Goal: Task Accomplishment & Management: Complete application form

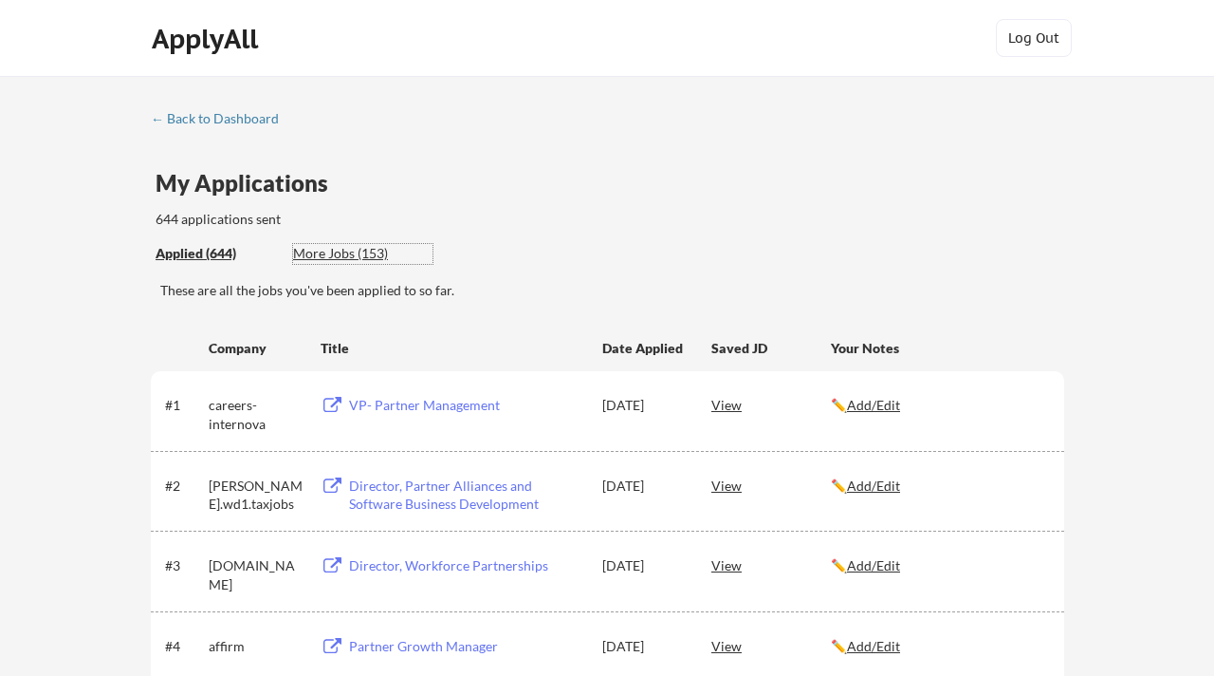
click at [345, 257] on div "More Jobs (153)" at bounding box center [362, 253] width 139 height 19
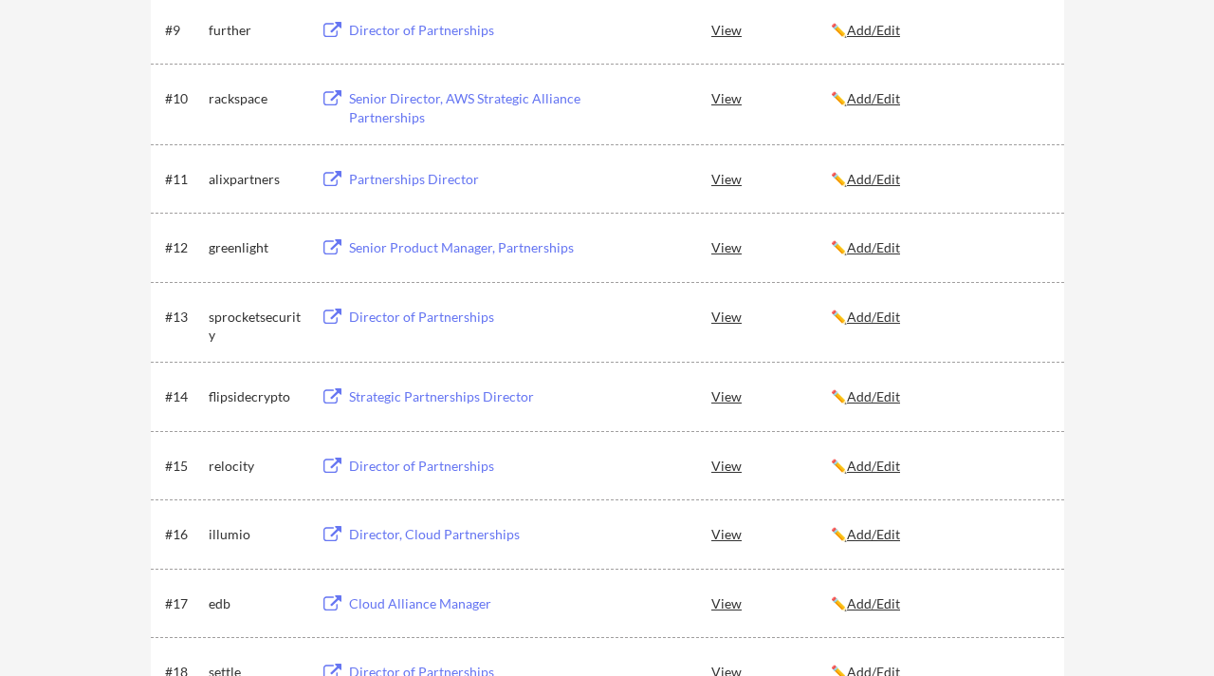
scroll to position [956, 0]
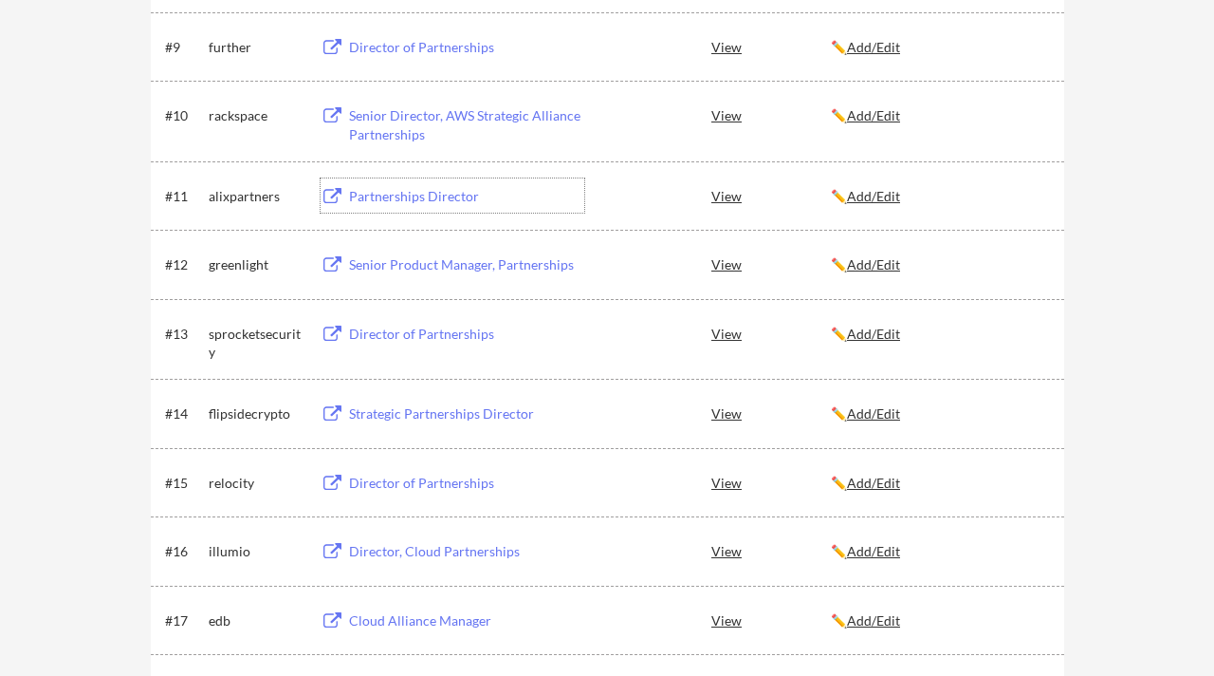
click at [435, 196] on div "Partnerships Director" at bounding box center [466, 196] width 235 height 19
click at [716, 195] on div "View" at bounding box center [772, 195] width 120 height 34
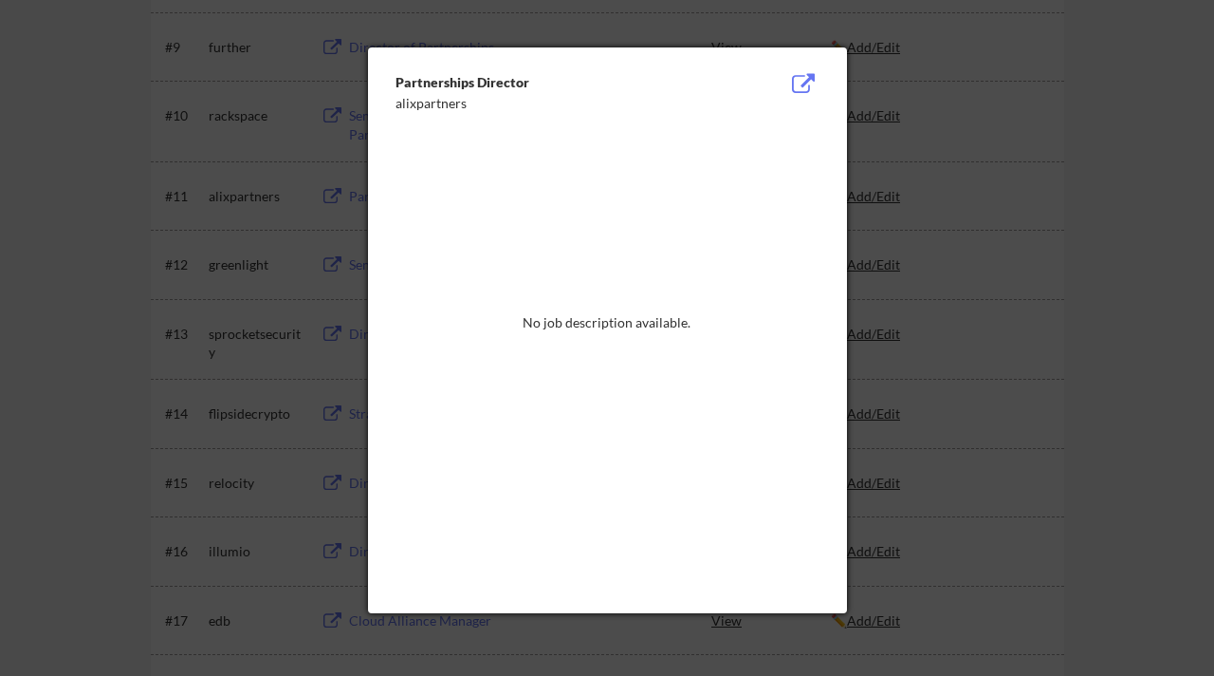
click at [971, 61] on div at bounding box center [607, 338] width 1214 height 676
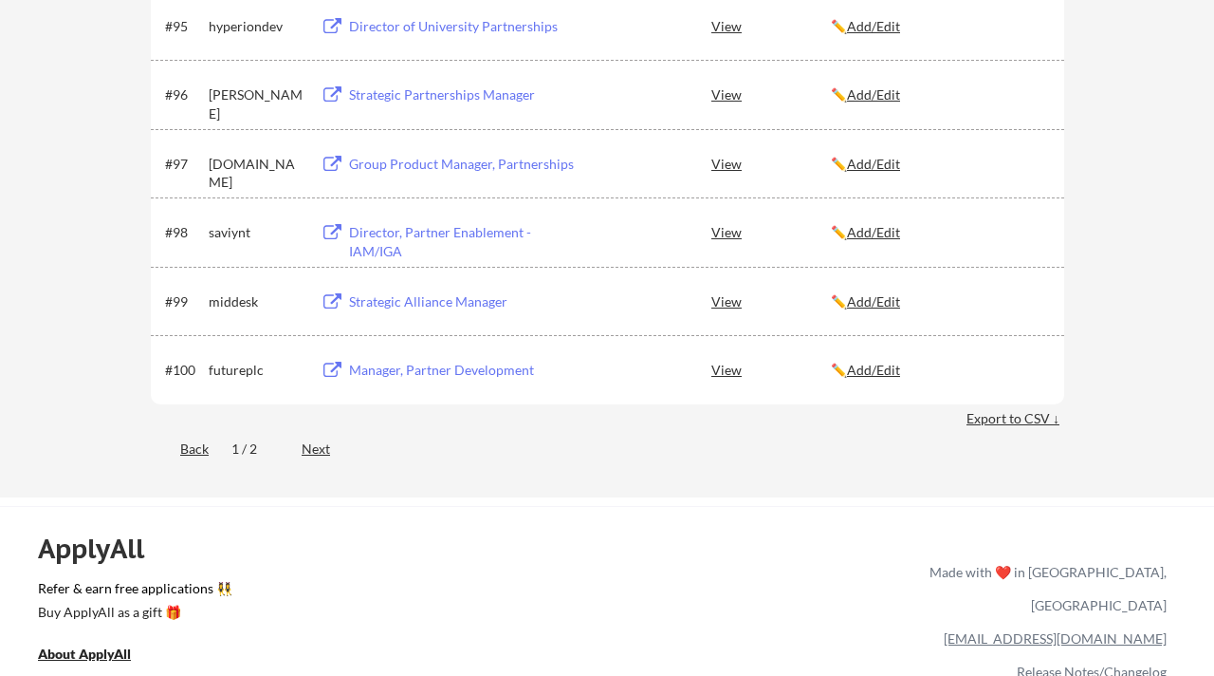
scroll to position [7162, 0]
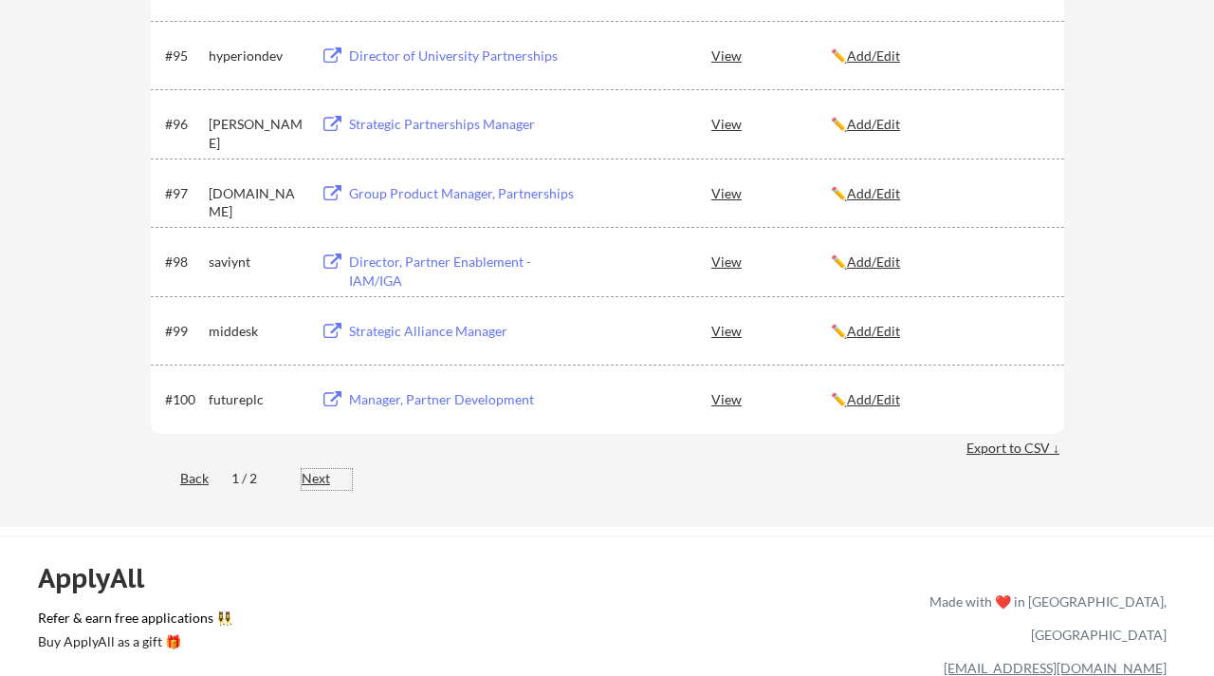
click at [315, 477] on div "Next" at bounding box center [327, 478] width 50 height 19
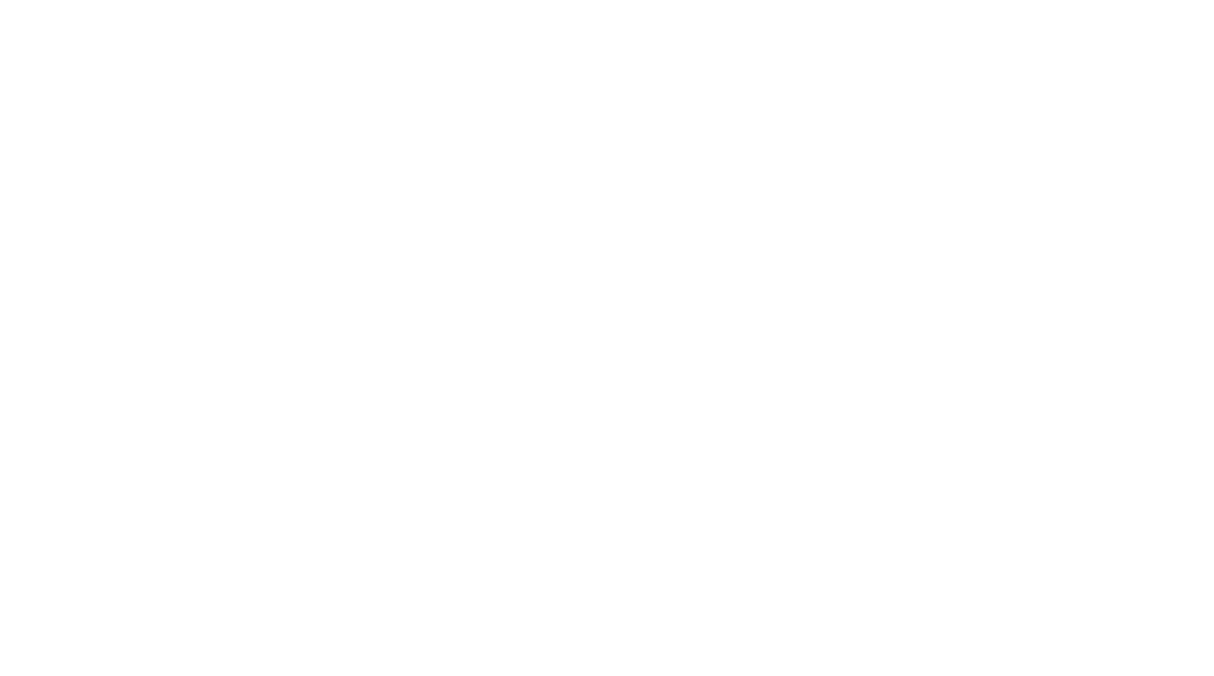
scroll to position [4880, 0]
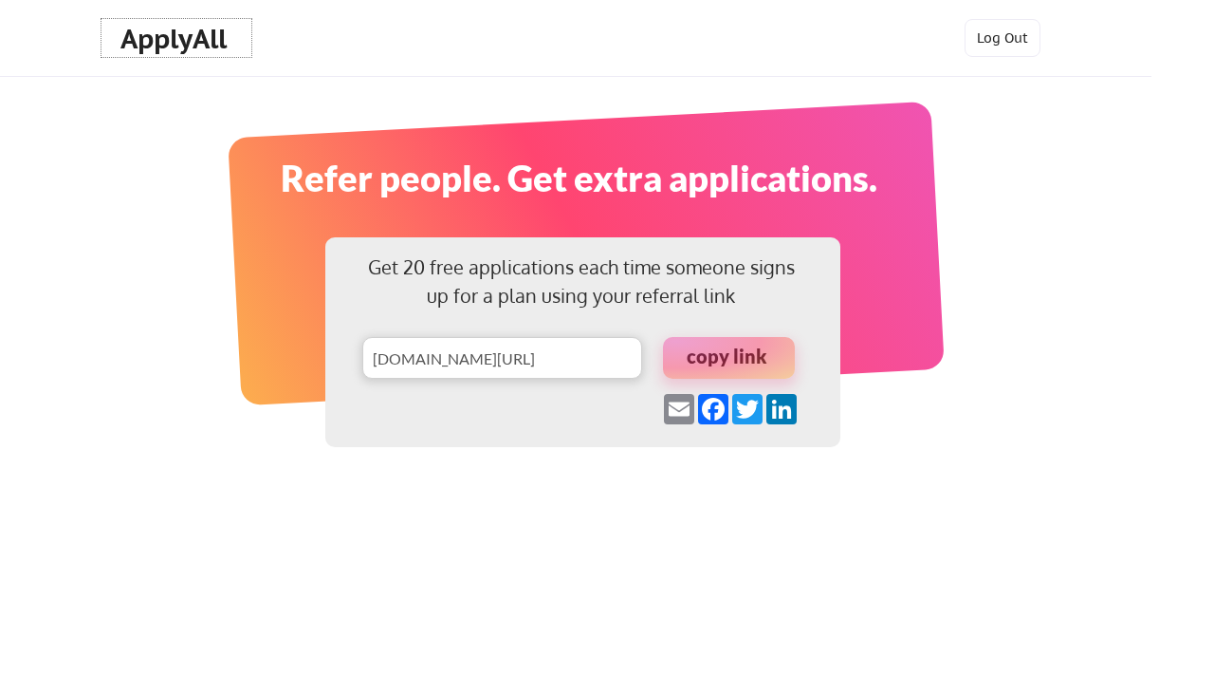
click at [154, 35] on div "ApplyAll" at bounding box center [176, 39] width 112 height 32
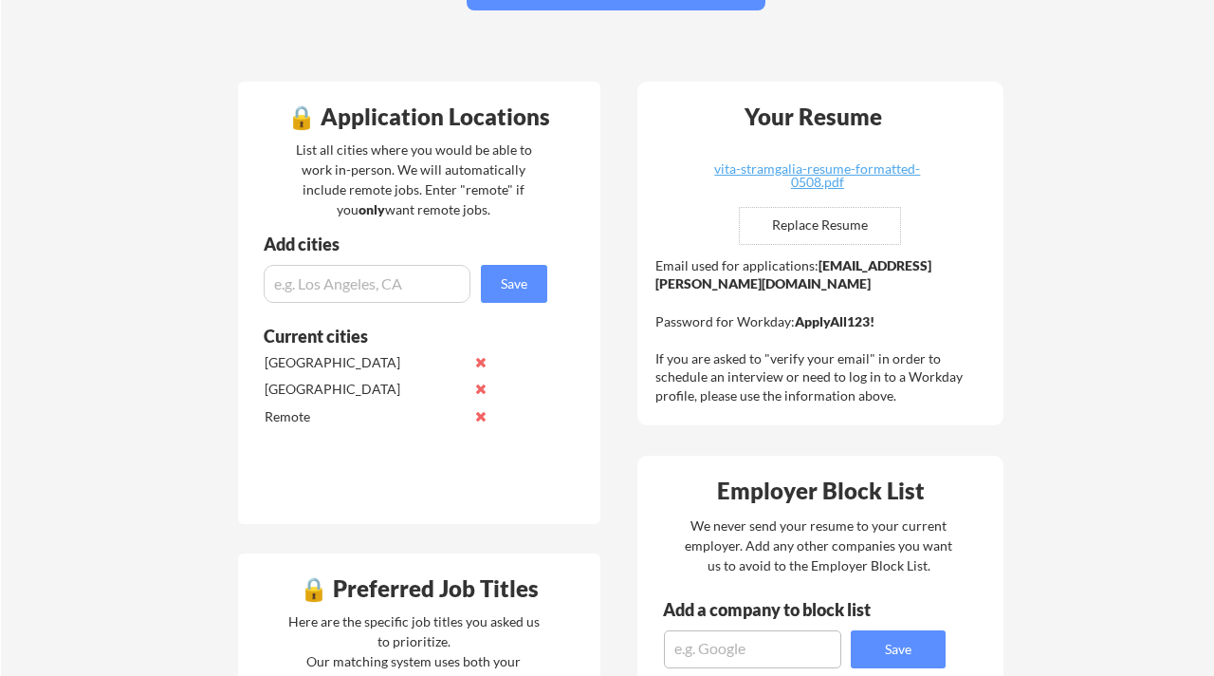
scroll to position [398, 0]
click at [805, 229] on input "file" at bounding box center [820, 227] width 160 height 36
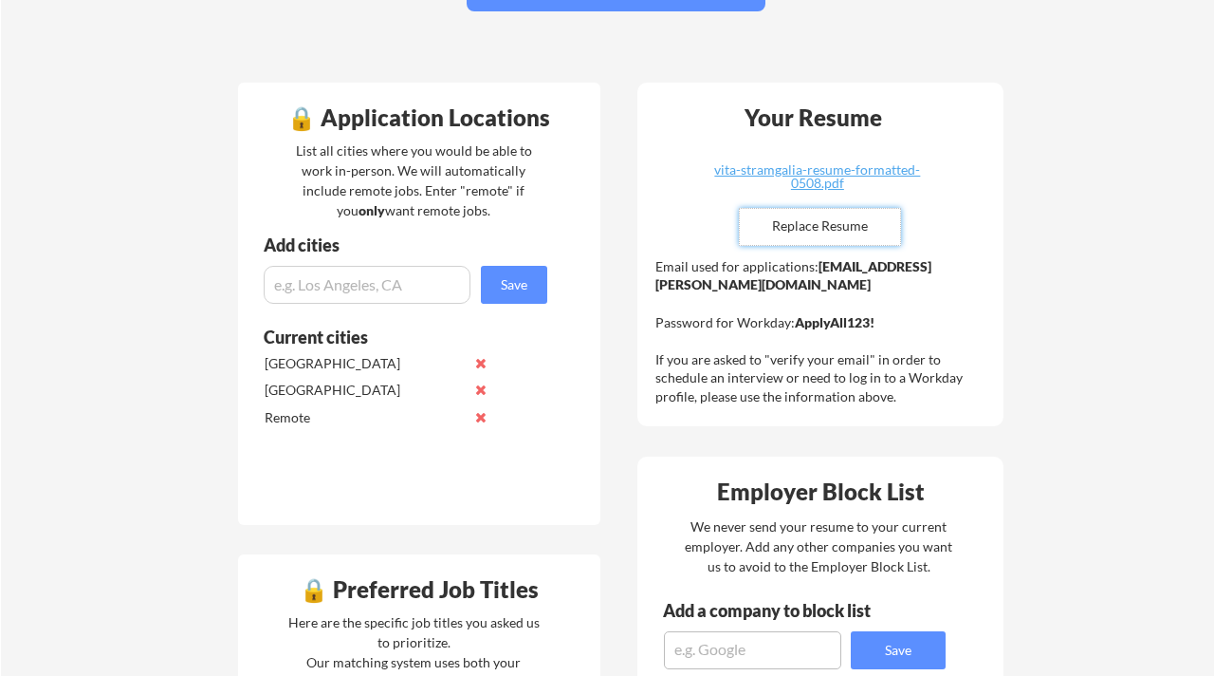
type input "C:\fakepath\Vita_Stramgalia_Resume_Formatted_082025.pdf"
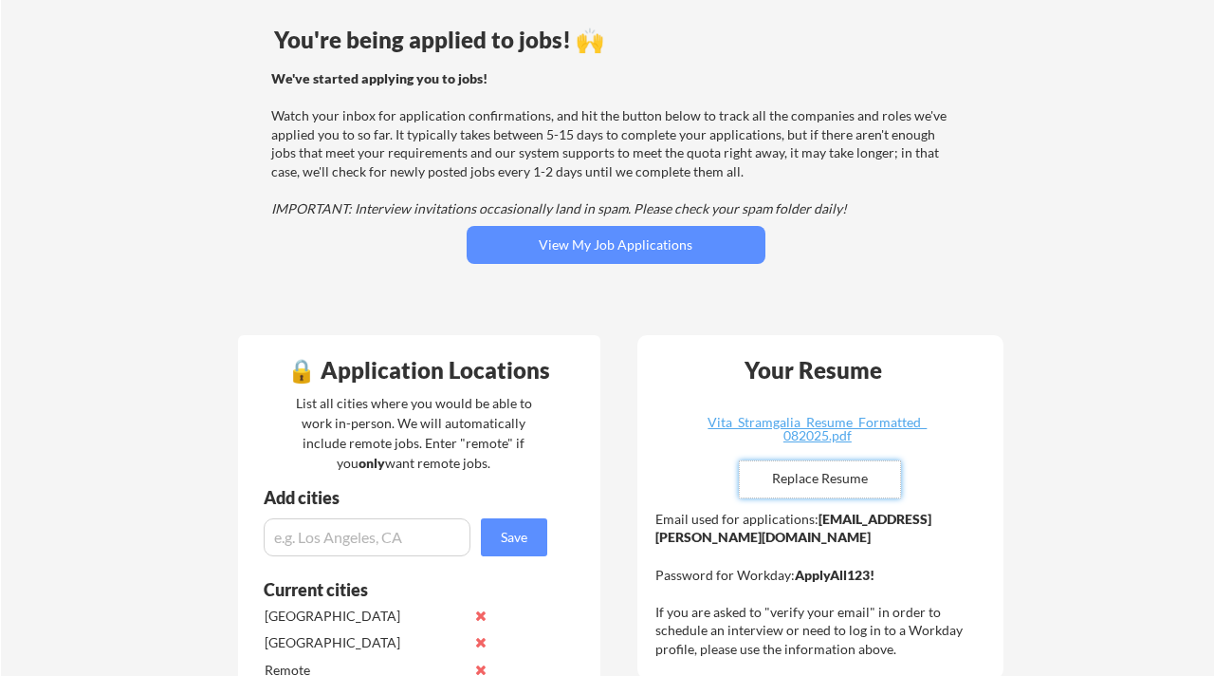
scroll to position [150, 0]
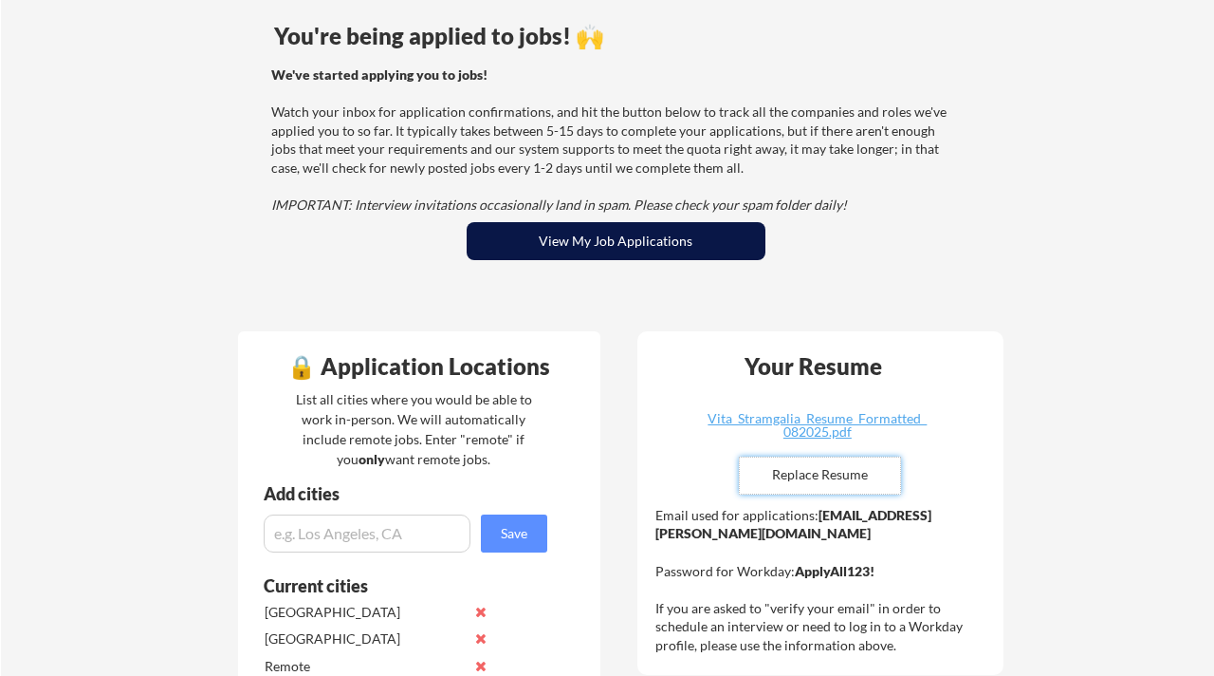
click at [663, 251] on button "View My Job Applications" at bounding box center [616, 241] width 299 height 38
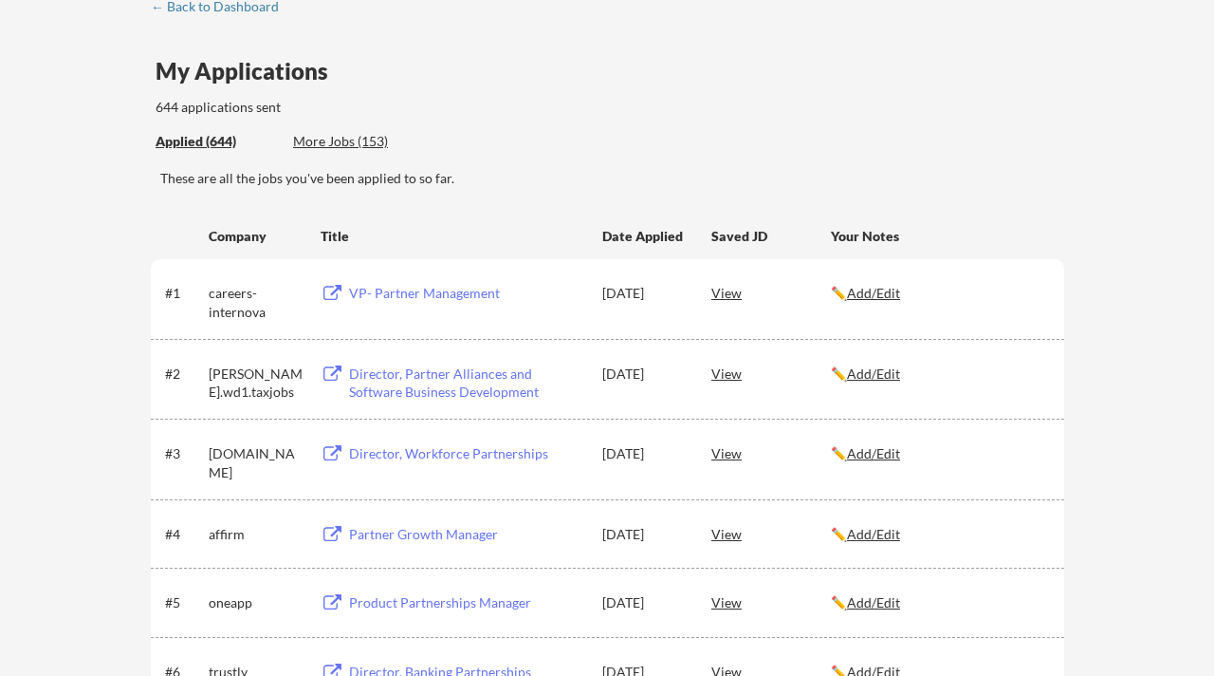
scroll to position [118, 0]
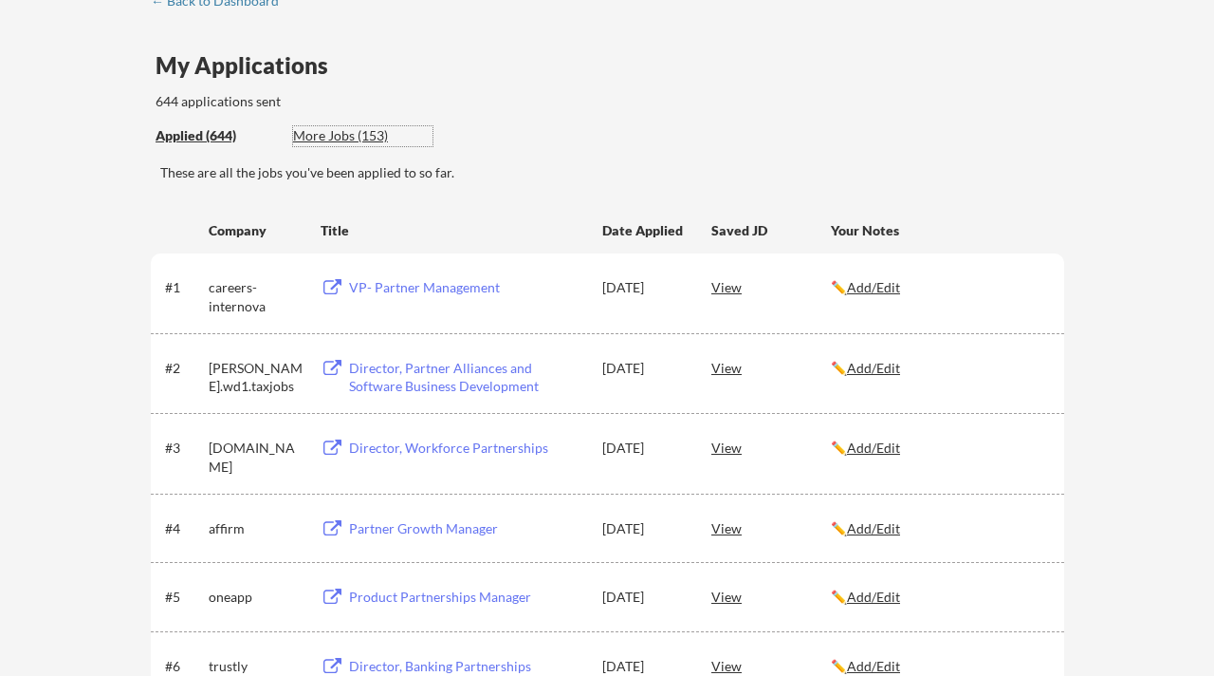
click at [342, 138] on div "More Jobs (153)" at bounding box center [362, 135] width 139 height 19
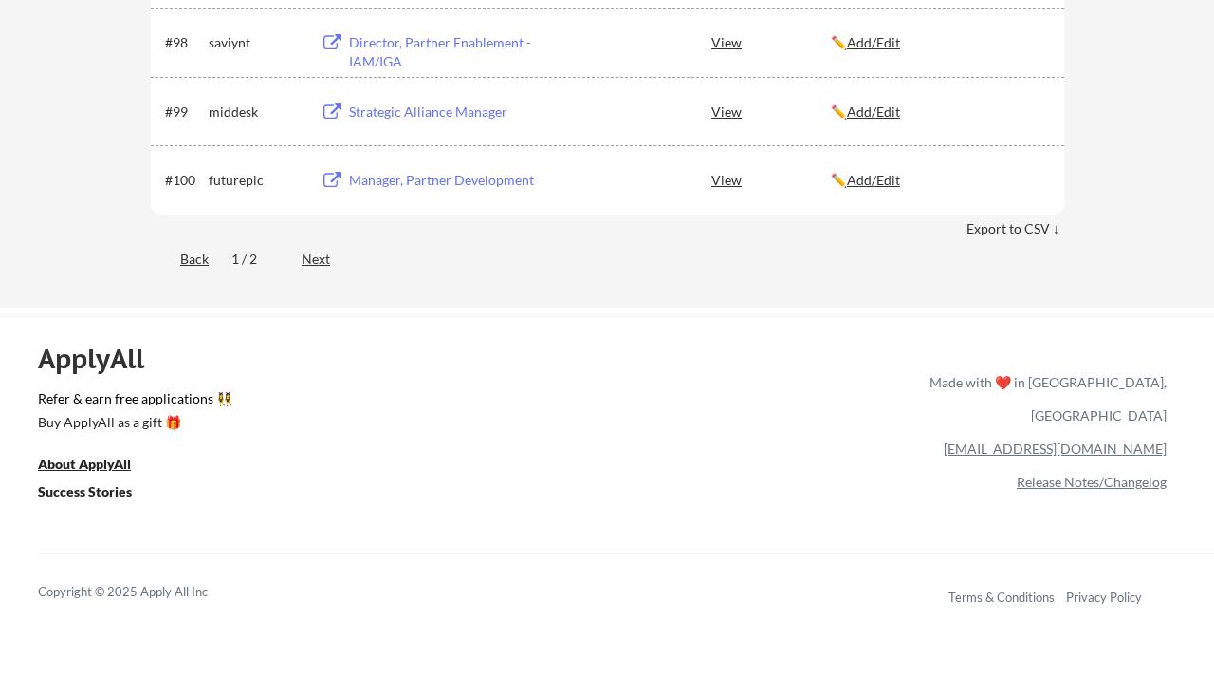
scroll to position [7382, 0]
click at [321, 258] on div "Next" at bounding box center [327, 258] width 50 height 19
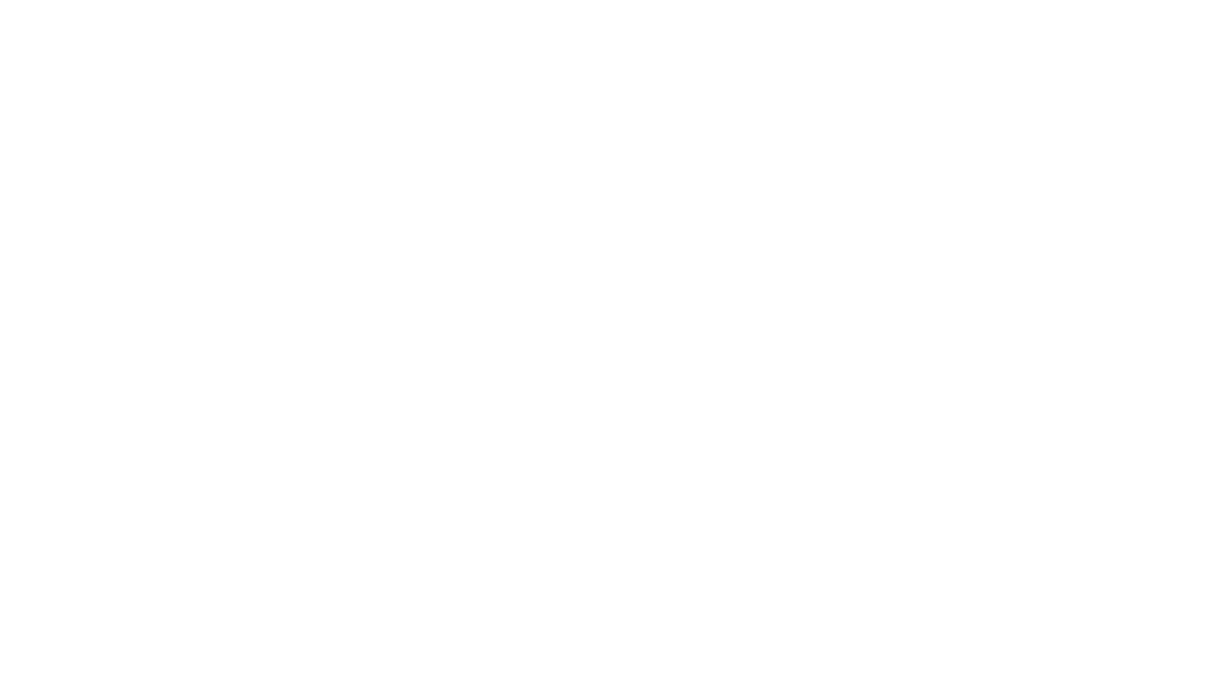
scroll to position [5015, 0]
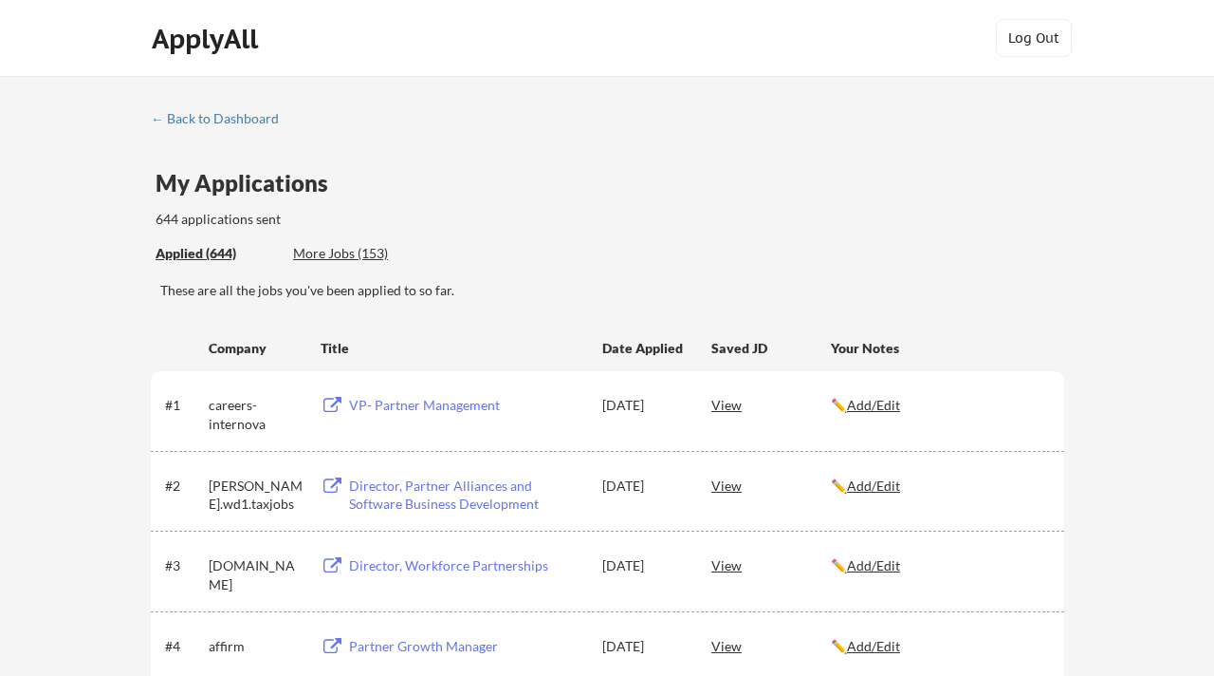
click at [348, 257] on div "More Jobs (153)" at bounding box center [362, 253] width 139 height 19
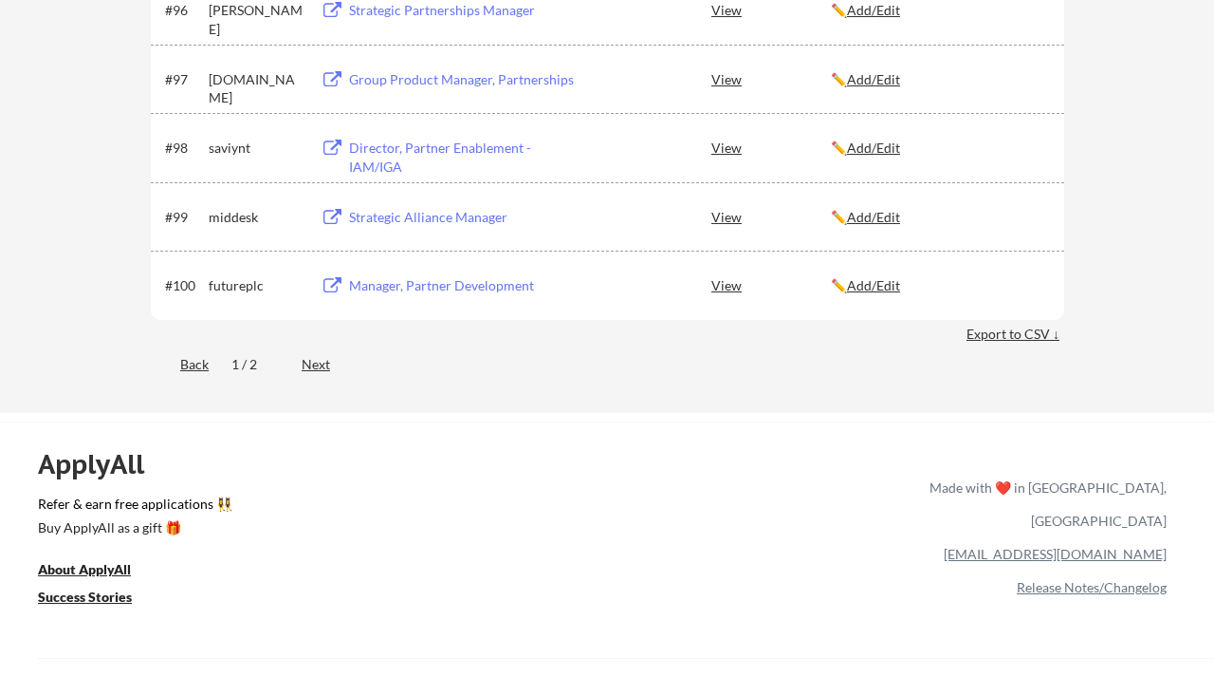
scroll to position [7277, 0]
click at [371, 283] on div "Manager, Partner Development" at bounding box center [466, 284] width 235 height 19
click at [316, 365] on div "Next" at bounding box center [327, 363] width 50 height 19
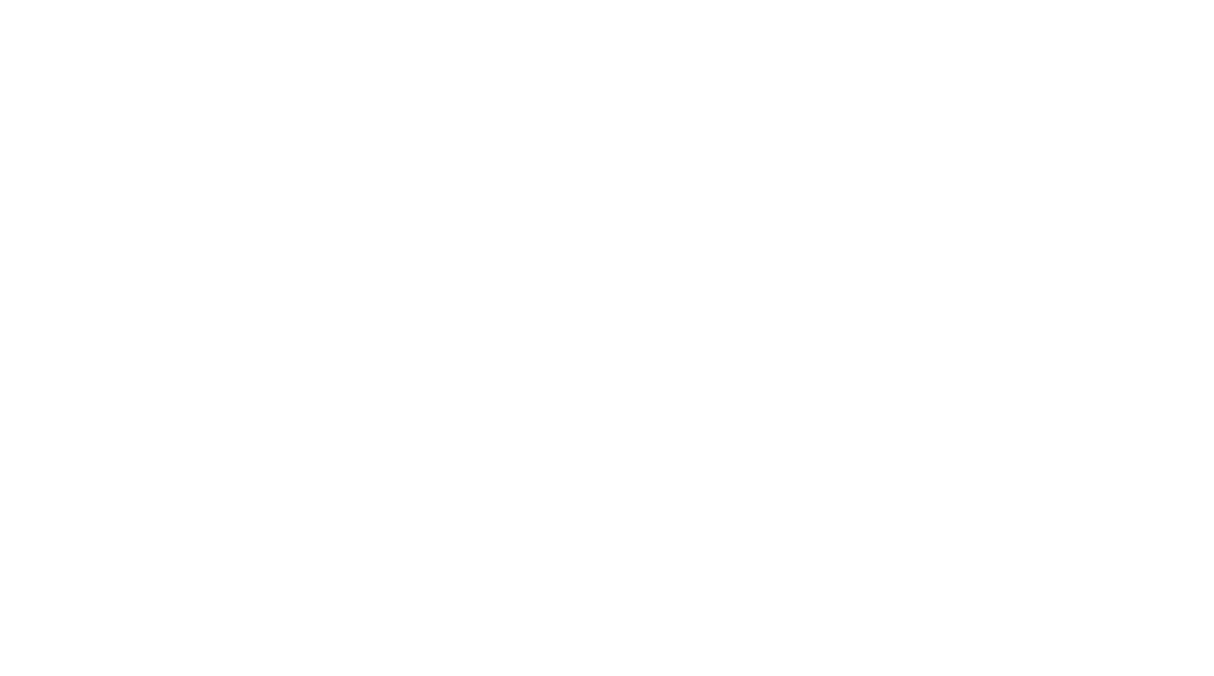
scroll to position [5015, 0]
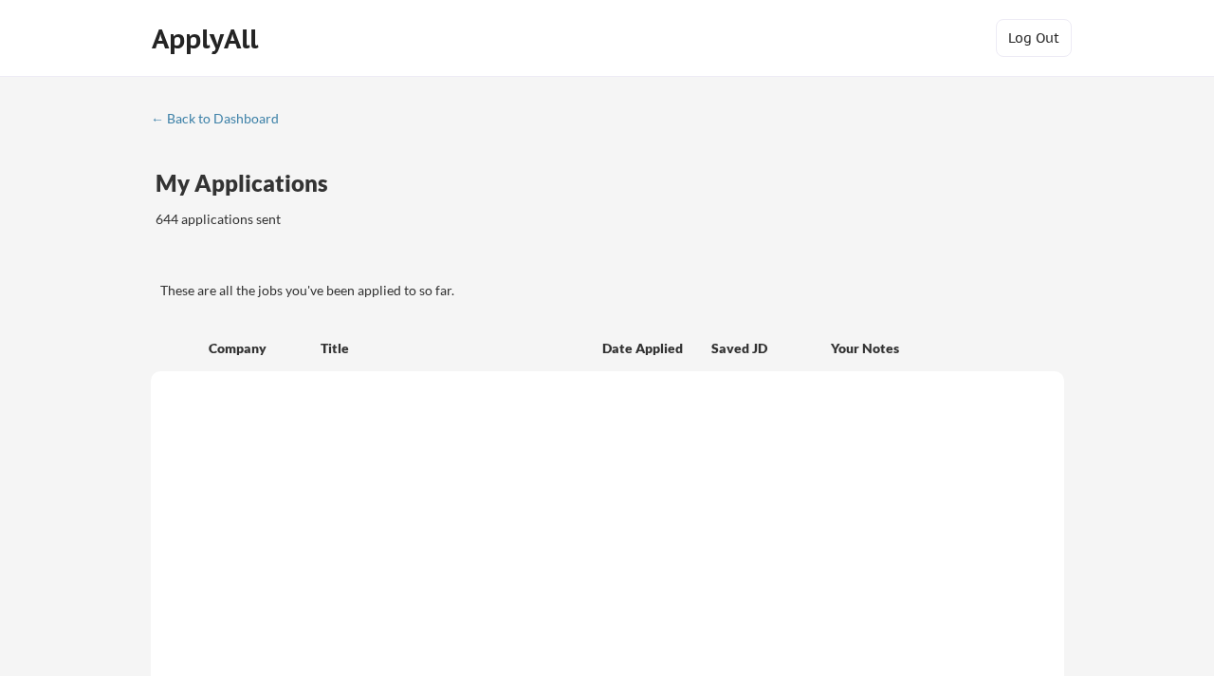
scroll to position [2018, 0]
